Goal: Contribute content: Add original content to the website for others to see

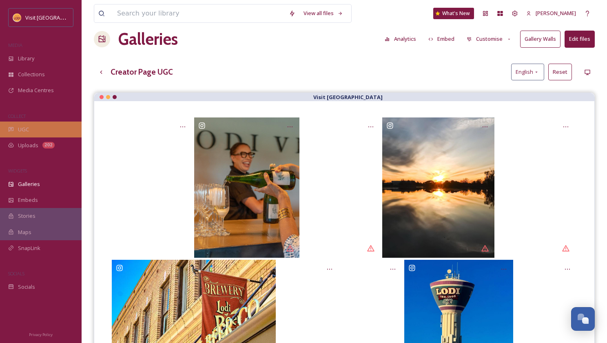
scroll to position [114, 0]
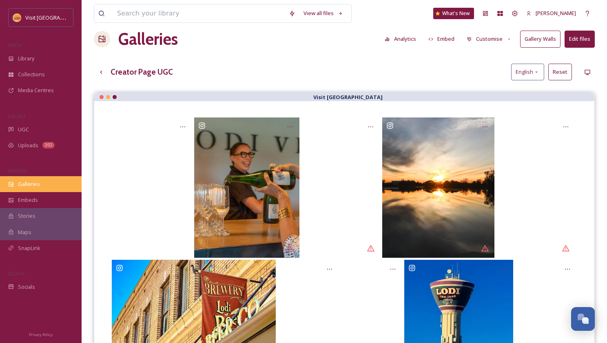
click at [32, 180] on span "Galleries" at bounding box center [29, 184] width 22 height 8
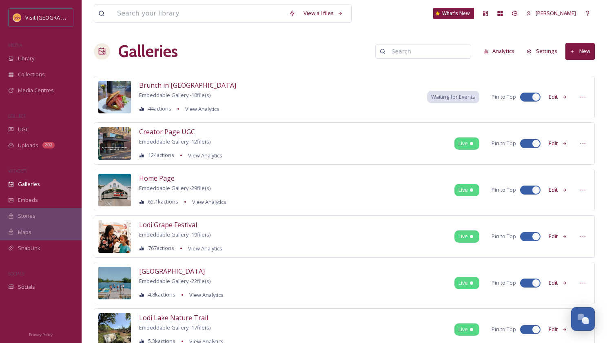
click at [582, 50] on button "New" at bounding box center [579, 51] width 29 height 17
click at [576, 72] on span "Gallery" at bounding box center [581, 70] width 17 height 8
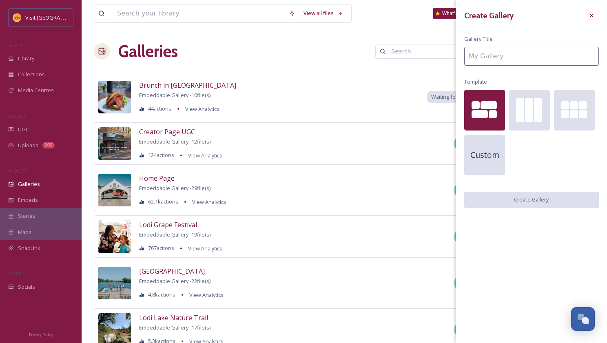
click at [503, 55] on input at bounding box center [531, 56] width 135 height 19
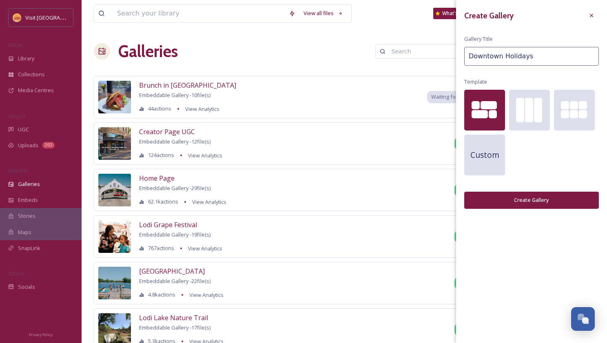
type input "Downtown Holidays"
click at [523, 200] on button "Create Gallery" at bounding box center [531, 200] width 135 height 17
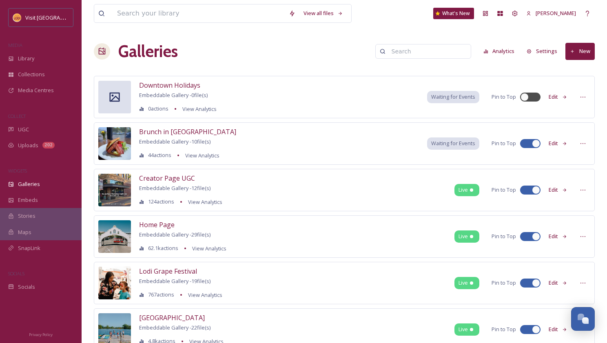
click at [557, 93] on button "Edit" at bounding box center [557, 97] width 27 height 16
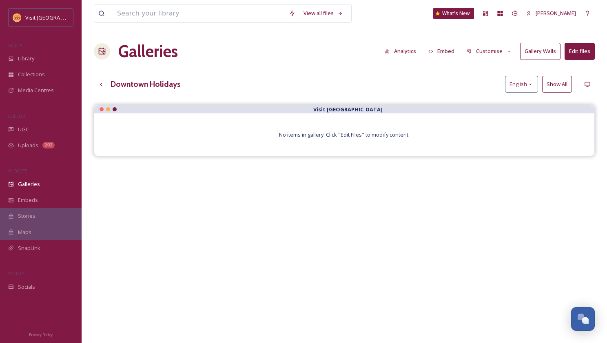
click at [576, 52] on button "Edit files" at bounding box center [579, 51] width 30 height 17
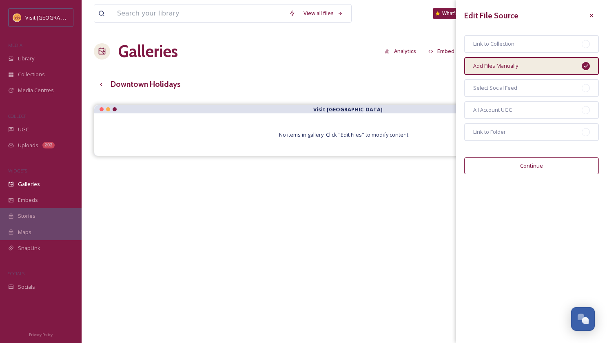
click at [532, 165] on button "Continue" at bounding box center [531, 165] width 135 height 17
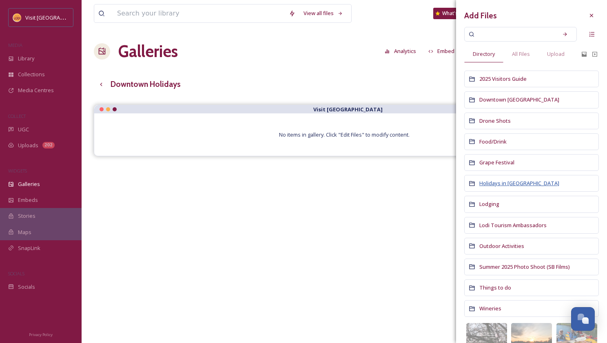
click at [506, 183] on span "Holidays in [GEOGRAPHIC_DATA]" at bounding box center [519, 182] width 80 height 7
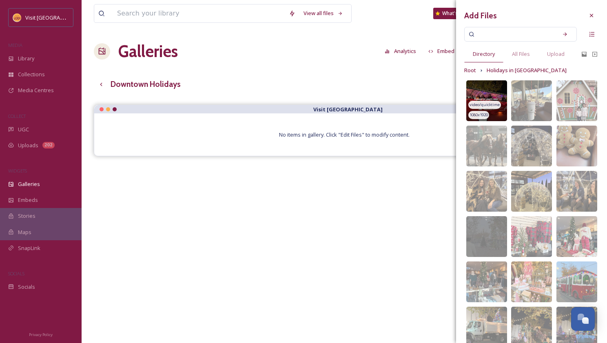
click at [494, 89] on img at bounding box center [486, 100] width 41 height 41
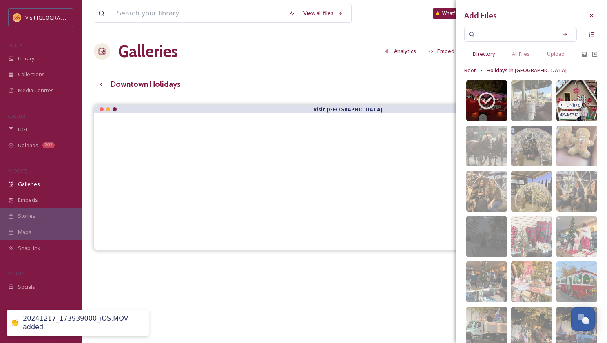
click at [580, 100] on img at bounding box center [576, 100] width 41 height 41
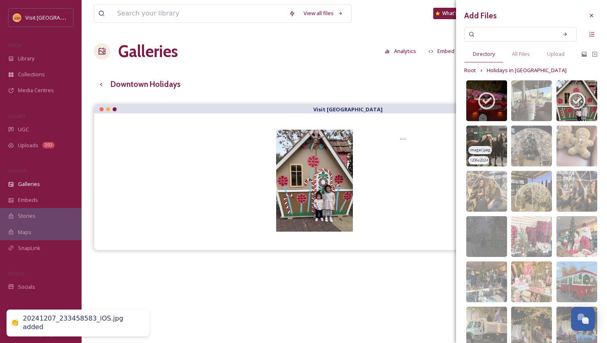
click at [494, 141] on img at bounding box center [486, 146] width 41 height 41
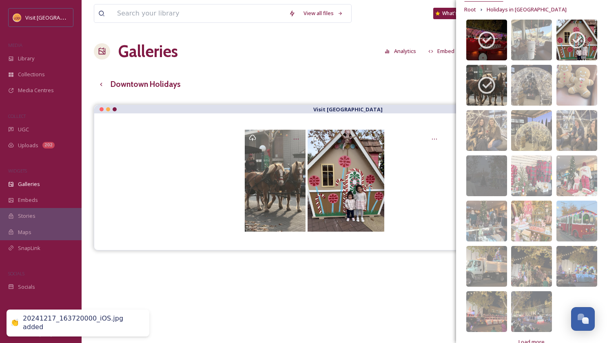
scroll to position [71, 0]
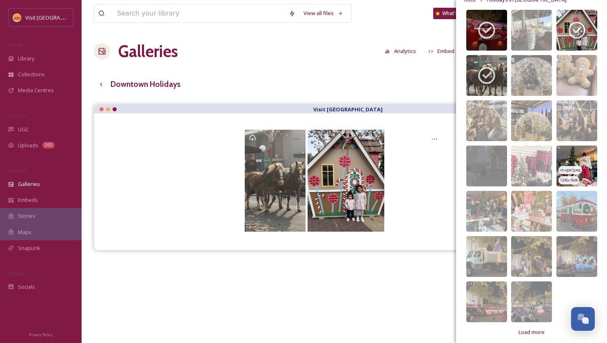
click at [579, 162] on img at bounding box center [576, 166] width 41 height 41
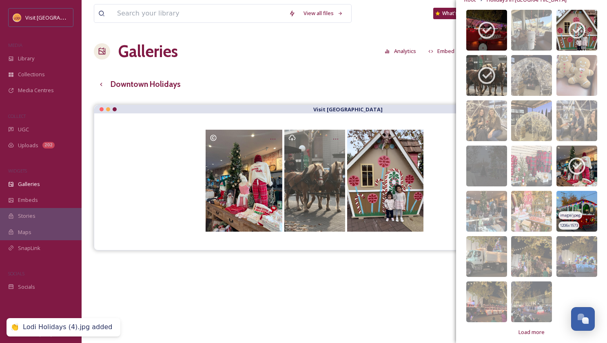
click at [576, 206] on img at bounding box center [576, 211] width 41 height 41
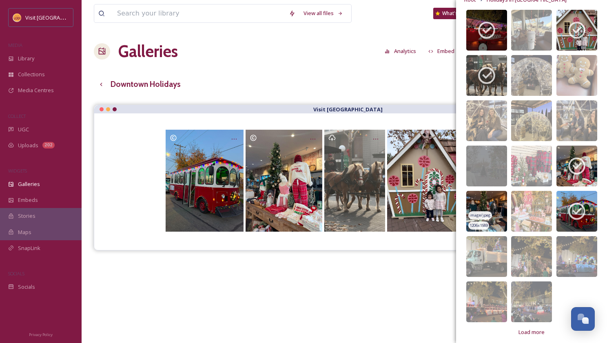
click at [495, 221] on img at bounding box center [486, 211] width 41 height 41
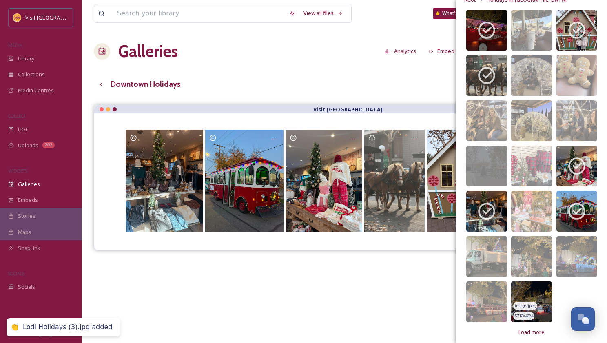
click at [525, 301] on img at bounding box center [531, 301] width 41 height 41
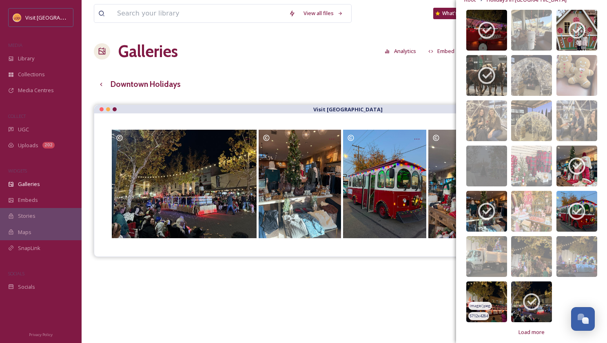
click at [491, 302] on img at bounding box center [486, 301] width 41 height 41
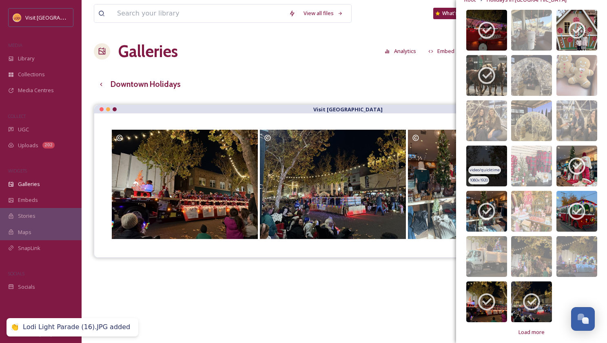
click at [493, 161] on img at bounding box center [486, 166] width 41 height 41
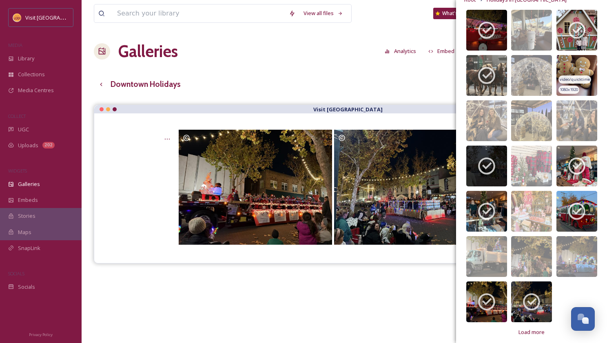
click at [573, 65] on img at bounding box center [576, 75] width 41 height 41
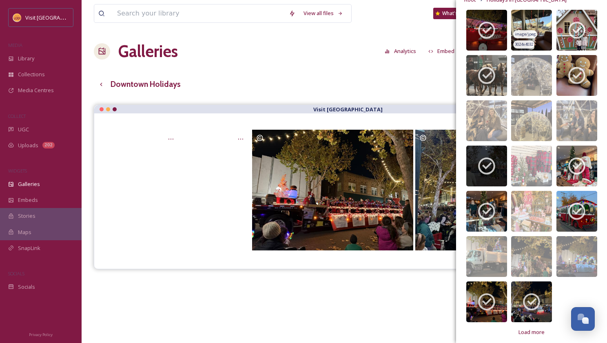
click at [538, 26] on img at bounding box center [531, 30] width 41 height 41
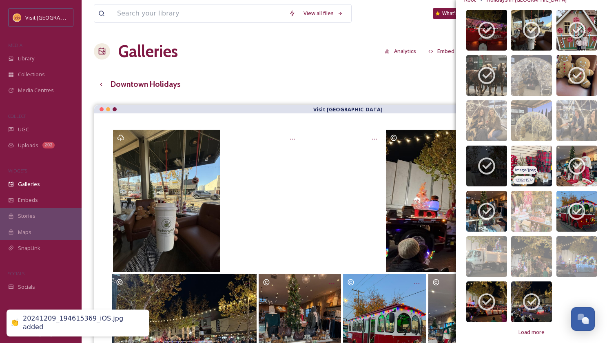
click at [540, 152] on img at bounding box center [531, 166] width 41 height 41
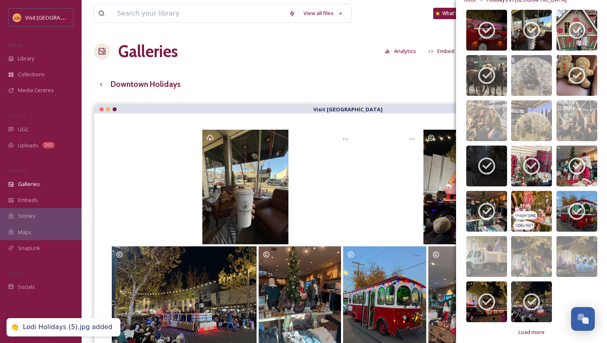
click at [532, 200] on img at bounding box center [531, 211] width 41 height 41
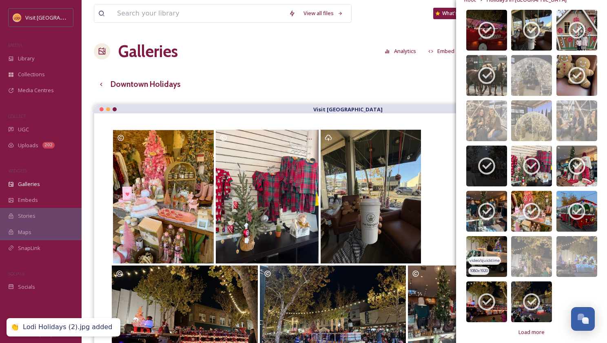
click at [496, 247] on img at bounding box center [486, 256] width 41 height 41
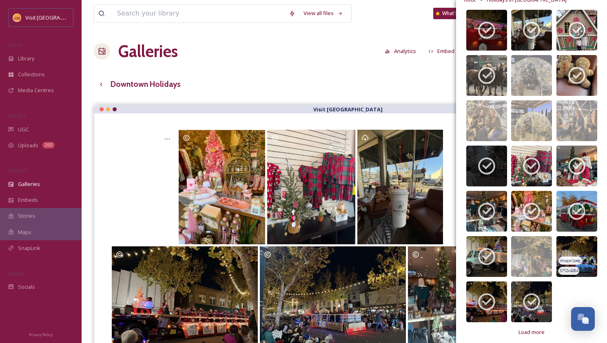
click at [575, 245] on img at bounding box center [576, 256] width 41 height 41
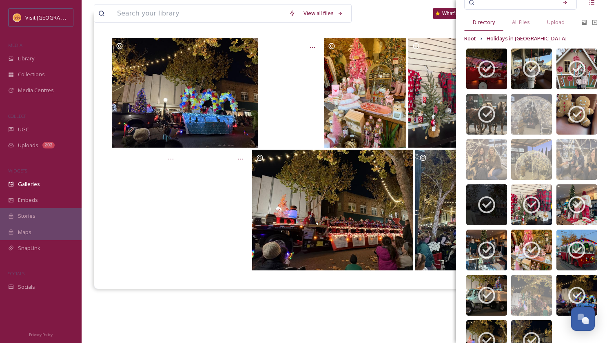
scroll to position [0, 0]
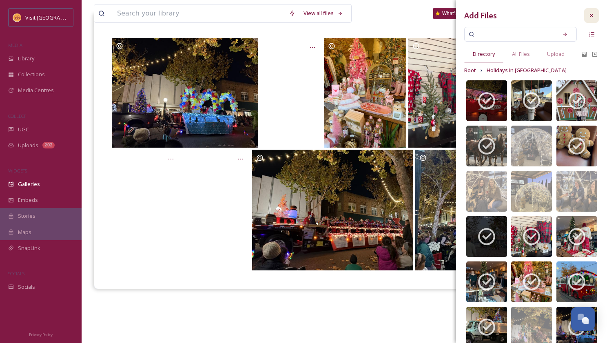
click at [588, 13] on icon at bounding box center [591, 15] width 7 height 7
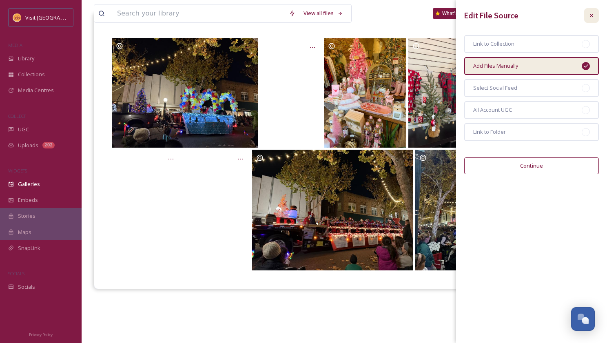
click at [589, 15] on icon at bounding box center [591, 15] width 7 height 7
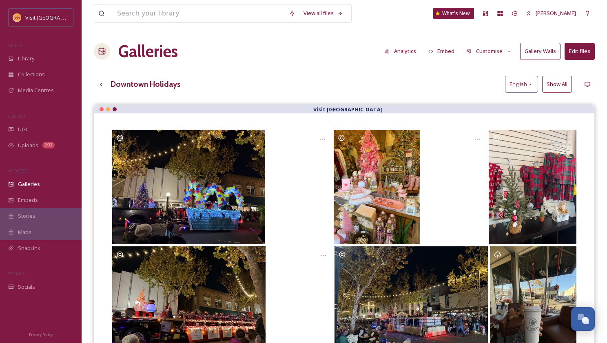
click at [448, 49] on button "Embed" at bounding box center [441, 51] width 35 height 16
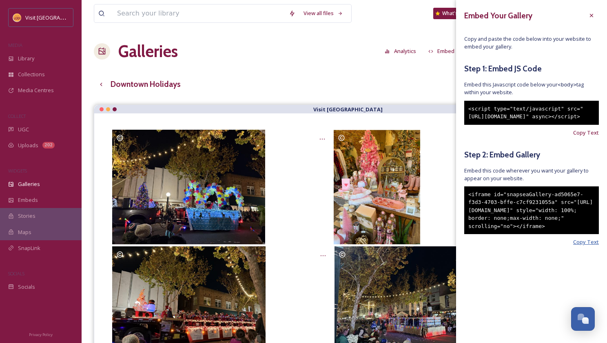
click at [586, 246] on span "Copy Text" at bounding box center [586, 242] width 26 height 8
click at [580, 246] on span "Copy Text" at bounding box center [586, 242] width 26 height 8
